Goal: Transaction & Acquisition: Purchase product/service

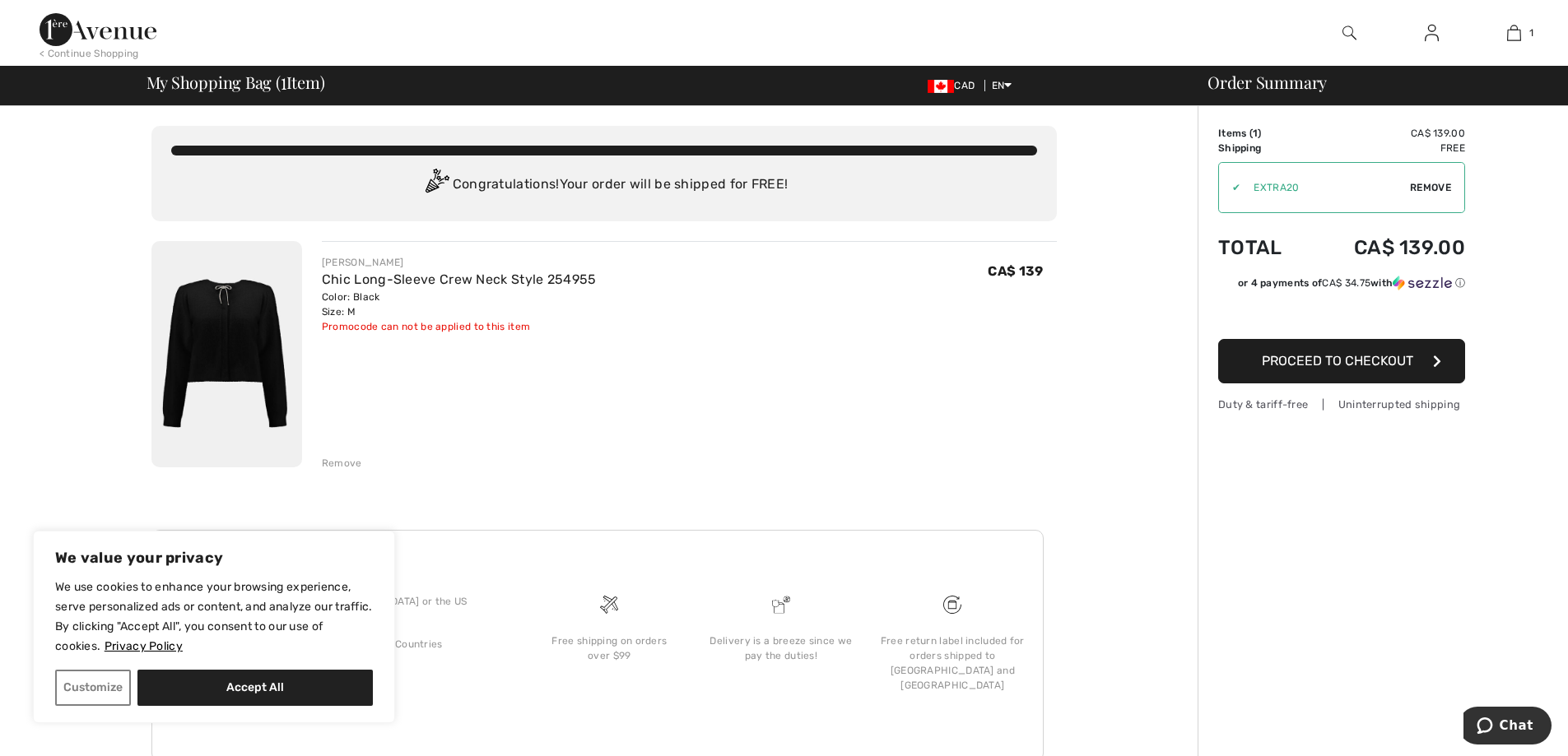
click at [1368, 354] on span "Proceed to Checkout" at bounding box center [1337, 360] width 151 height 16
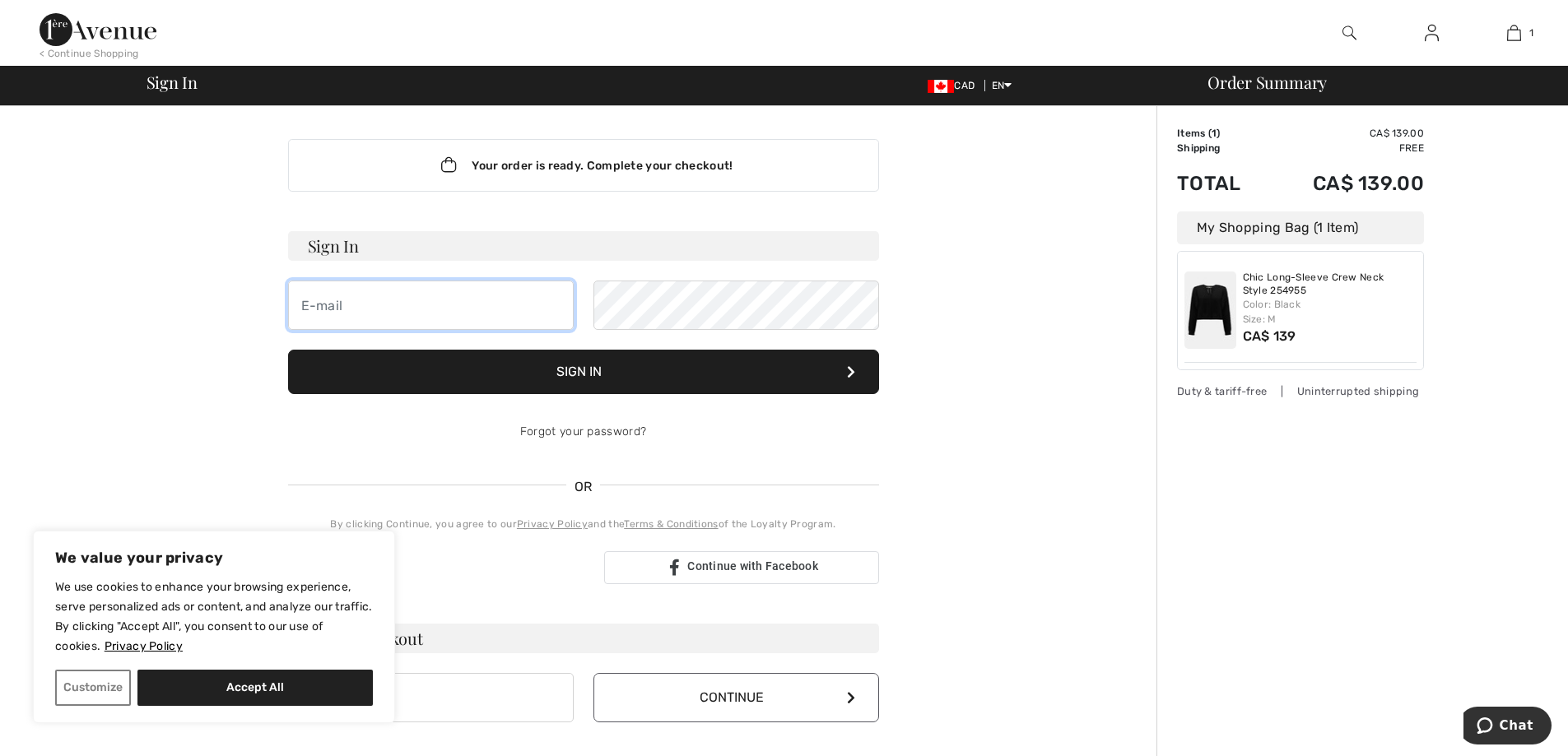
click at [514, 301] on input "email" at bounding box center [431, 305] width 285 height 49
type input "trnyri dy"
click at [288, 350] on button "Sign In" at bounding box center [583, 372] width 591 height 45
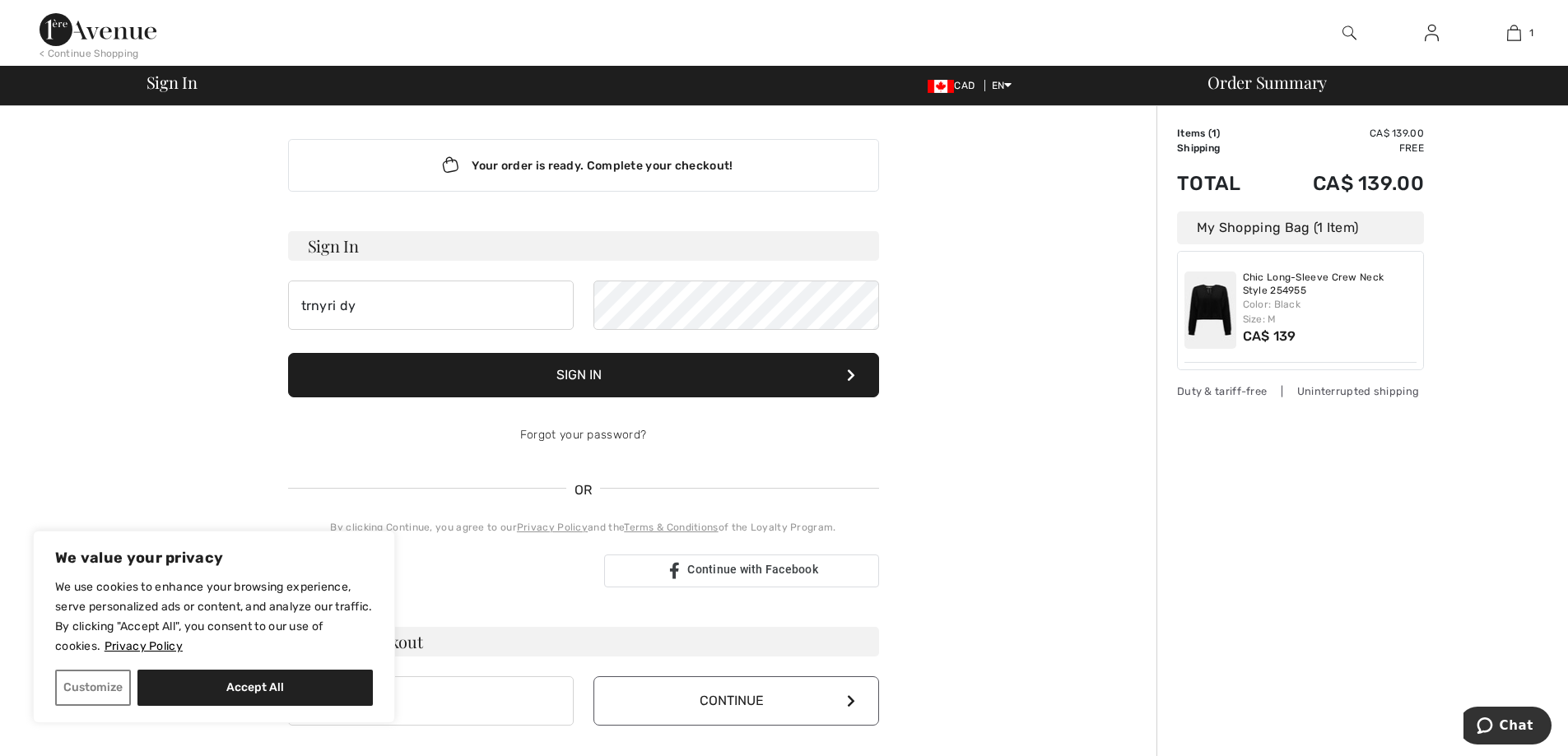
click at [686, 369] on button "Sign In" at bounding box center [583, 374] width 591 height 45
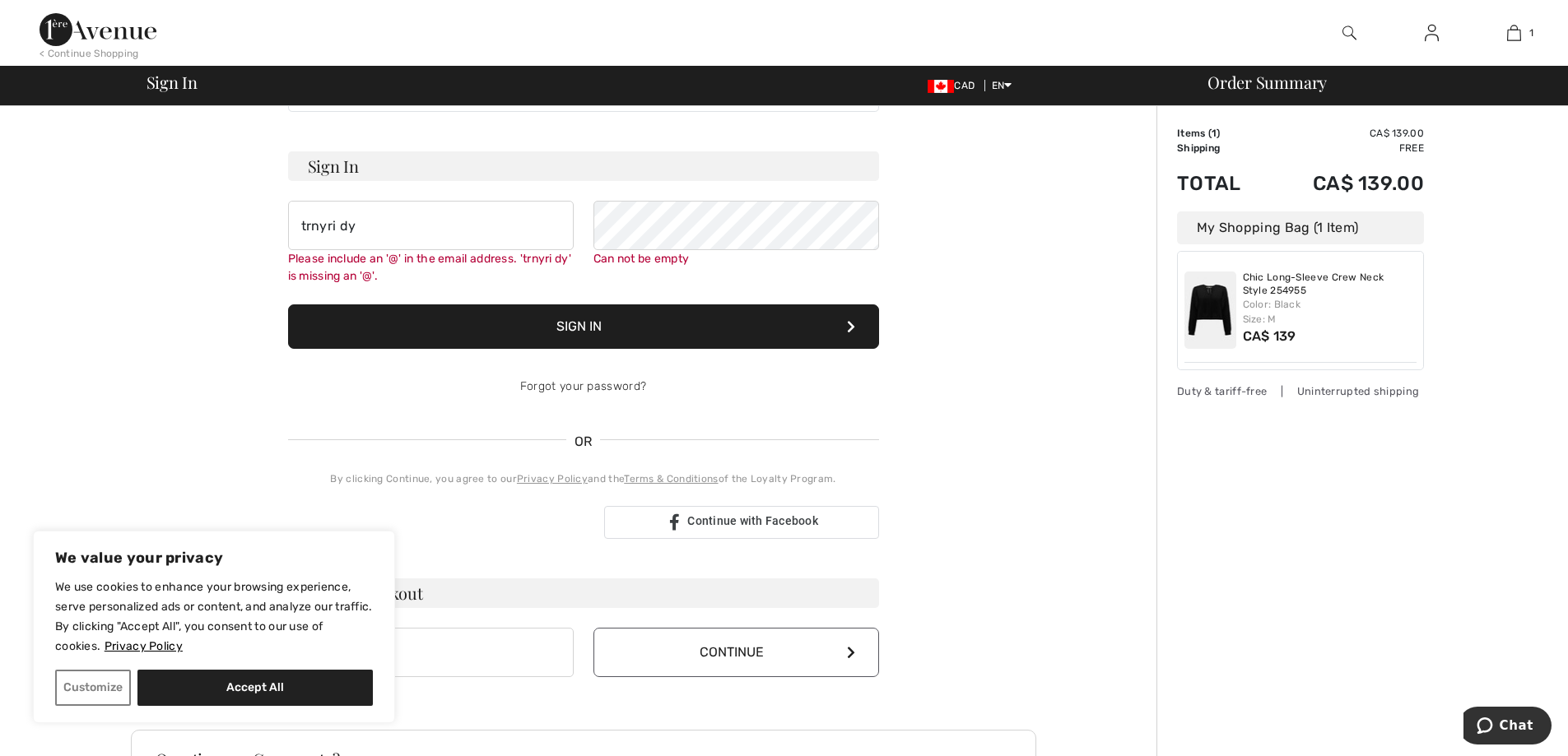
scroll to position [149, 0]
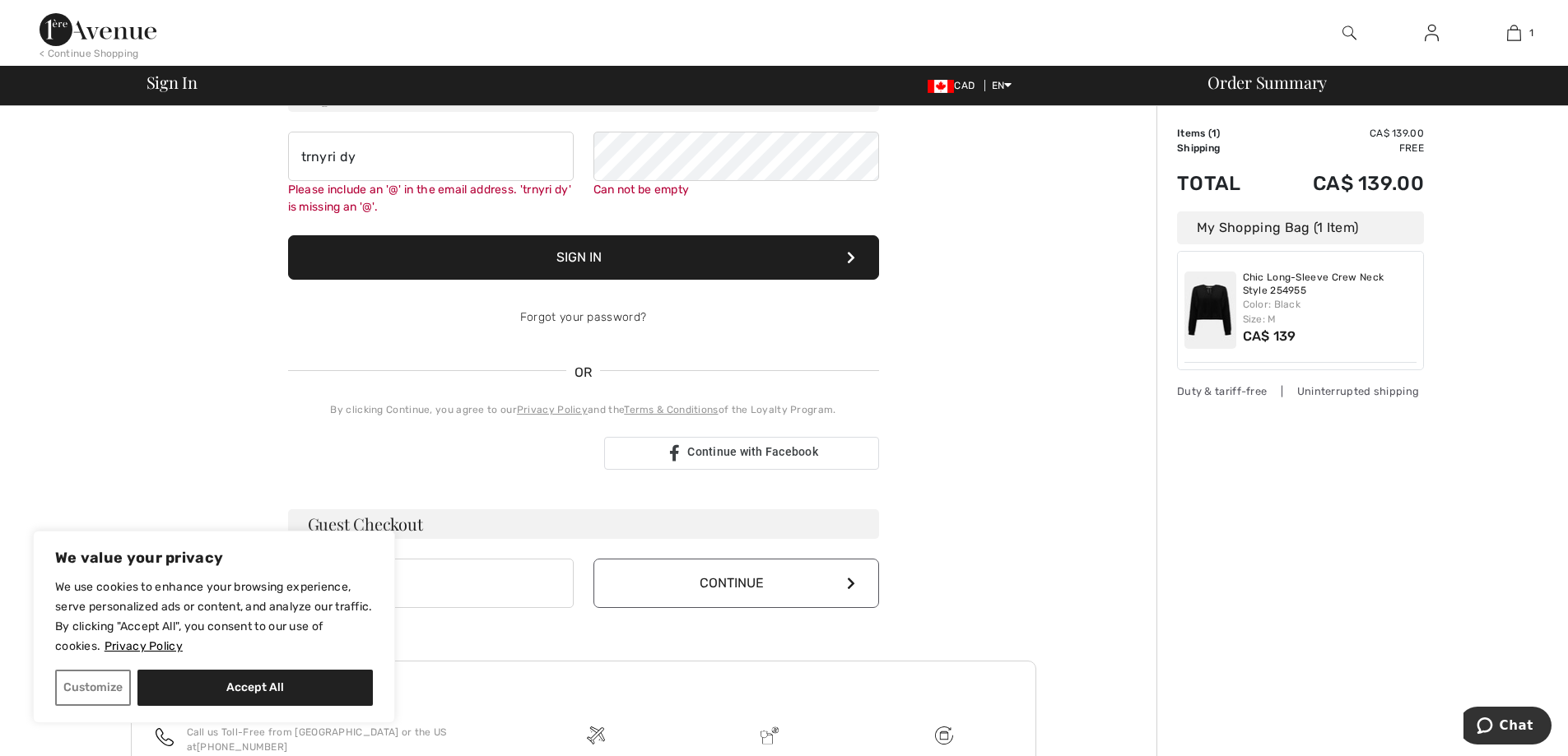
click at [653, 582] on button "Continue" at bounding box center [736, 583] width 285 height 49
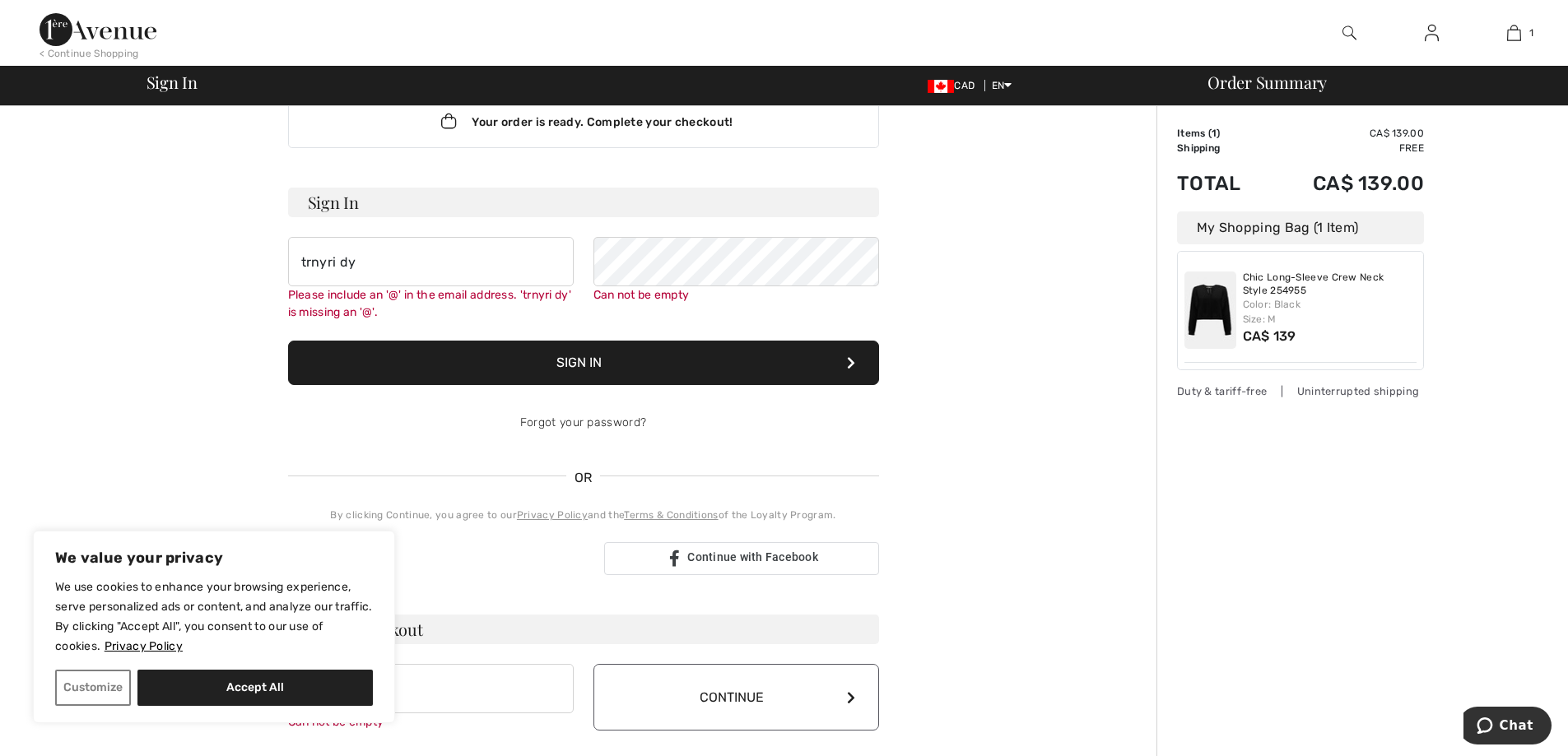
scroll to position [0, 0]
